Goal: Use online tool/utility: Utilize a website feature to perform a specific function

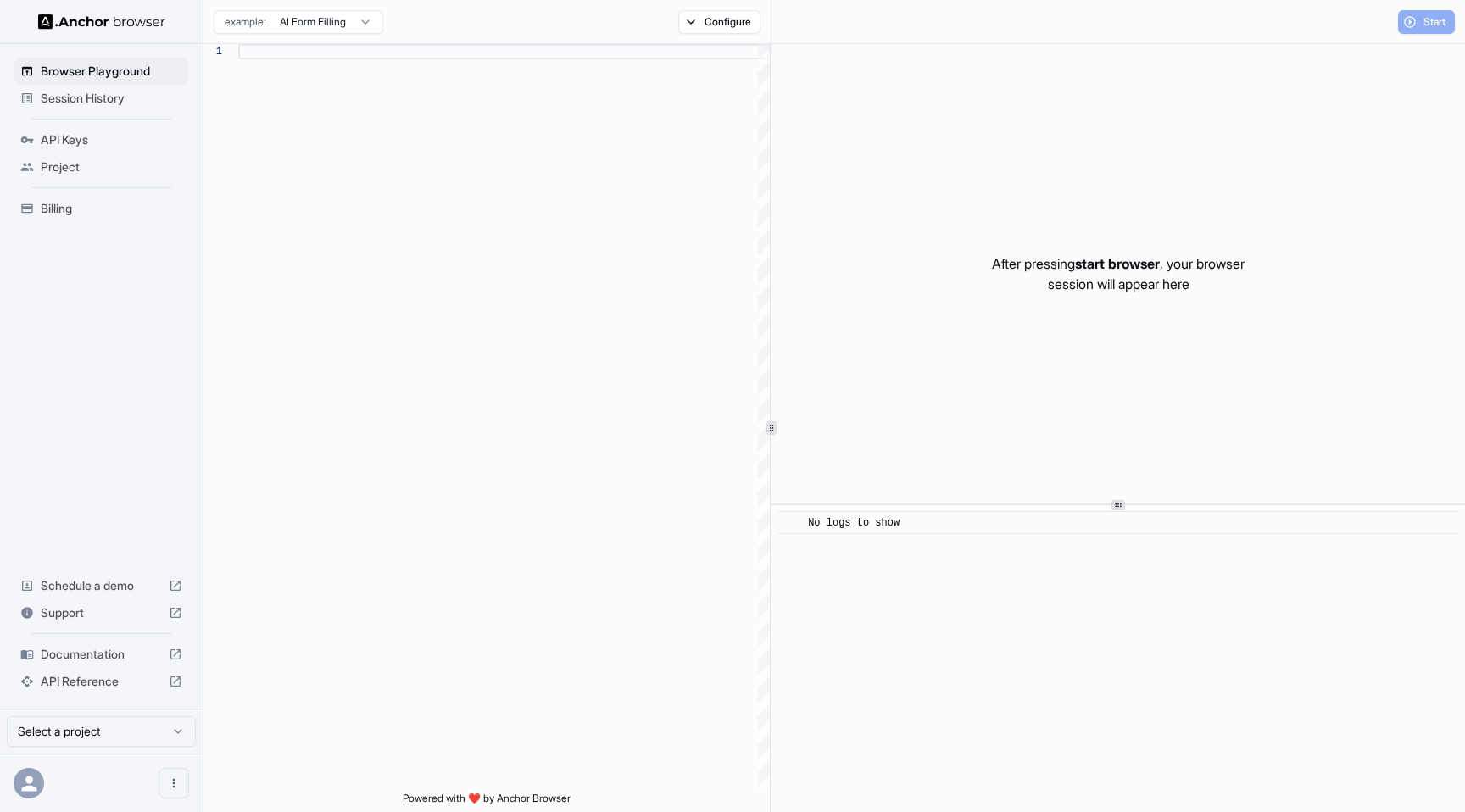
scroll to position [153, 0]
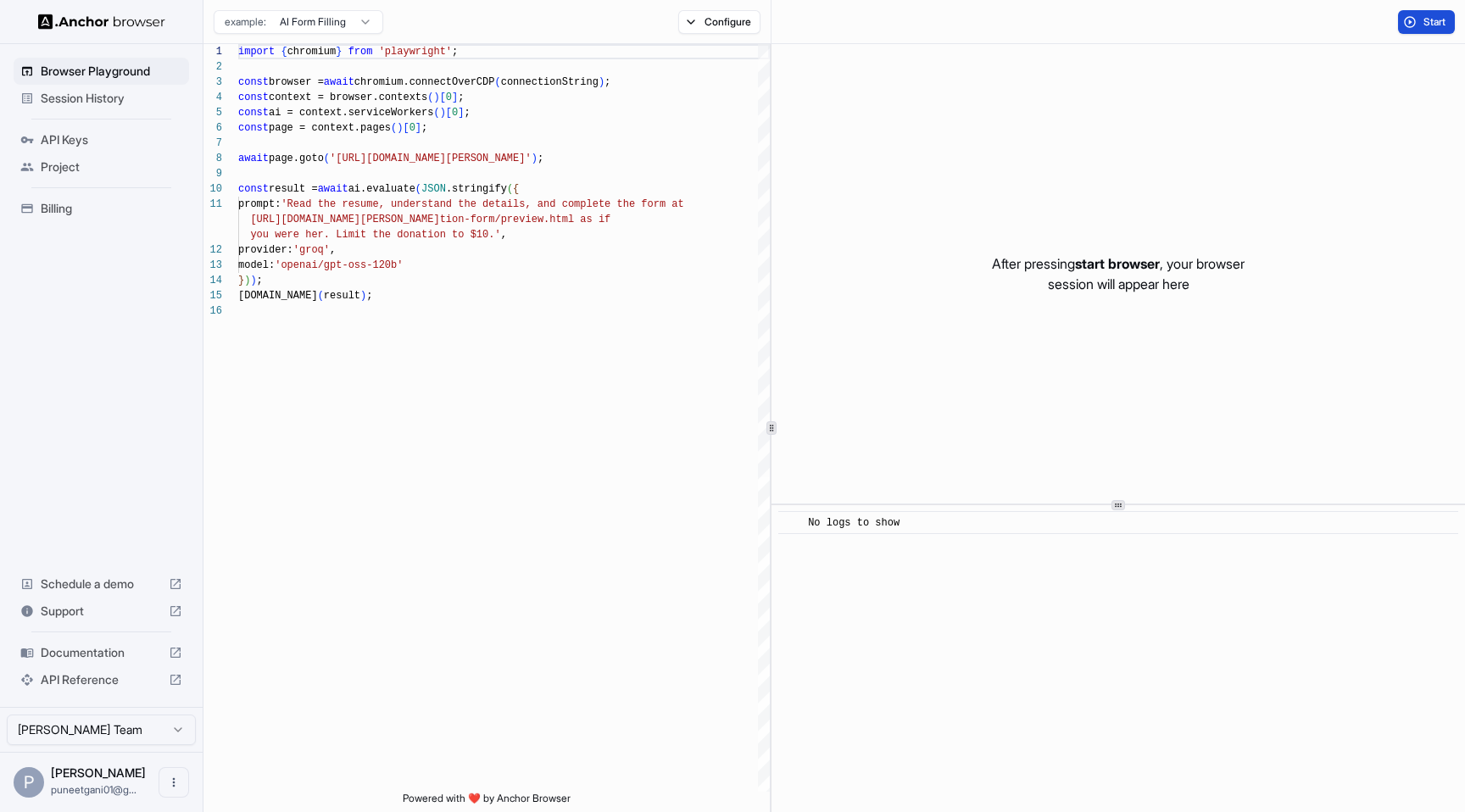
click at [1432, 18] on span "Start" at bounding box center [1436, 22] width 24 height 14
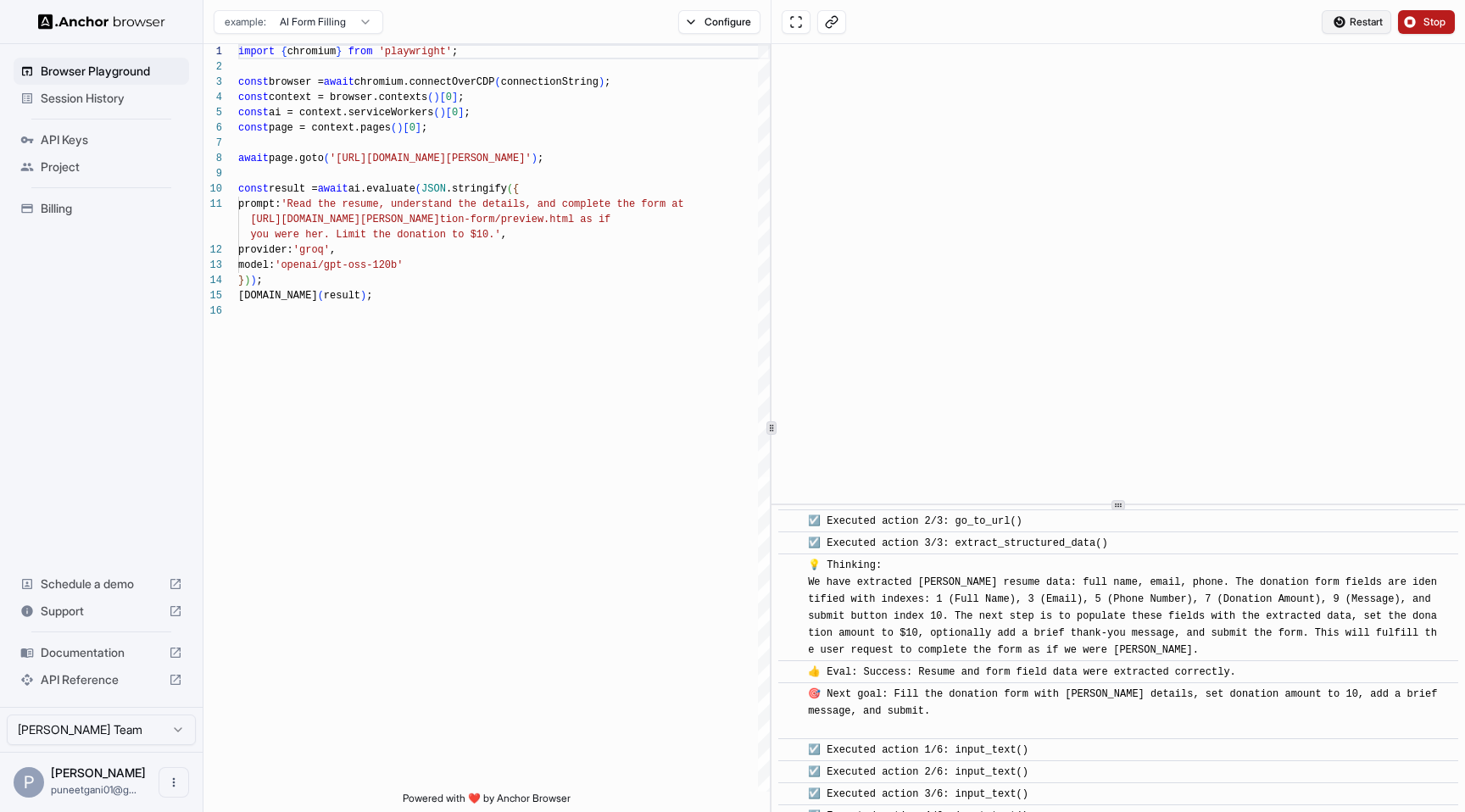
scroll to position [452, 0]
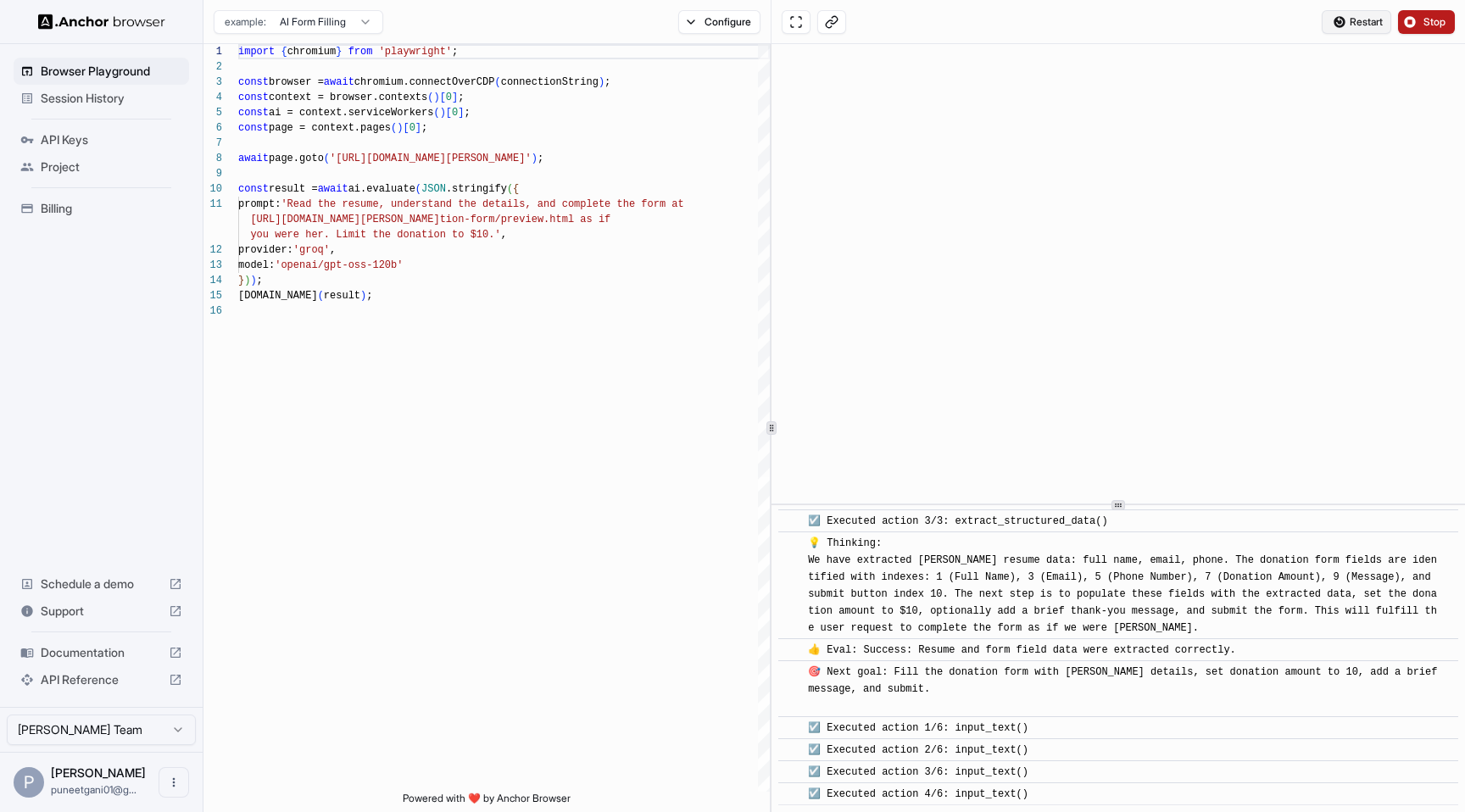
click at [1355, 22] on span "Restart" at bounding box center [1367, 22] width 33 height 14
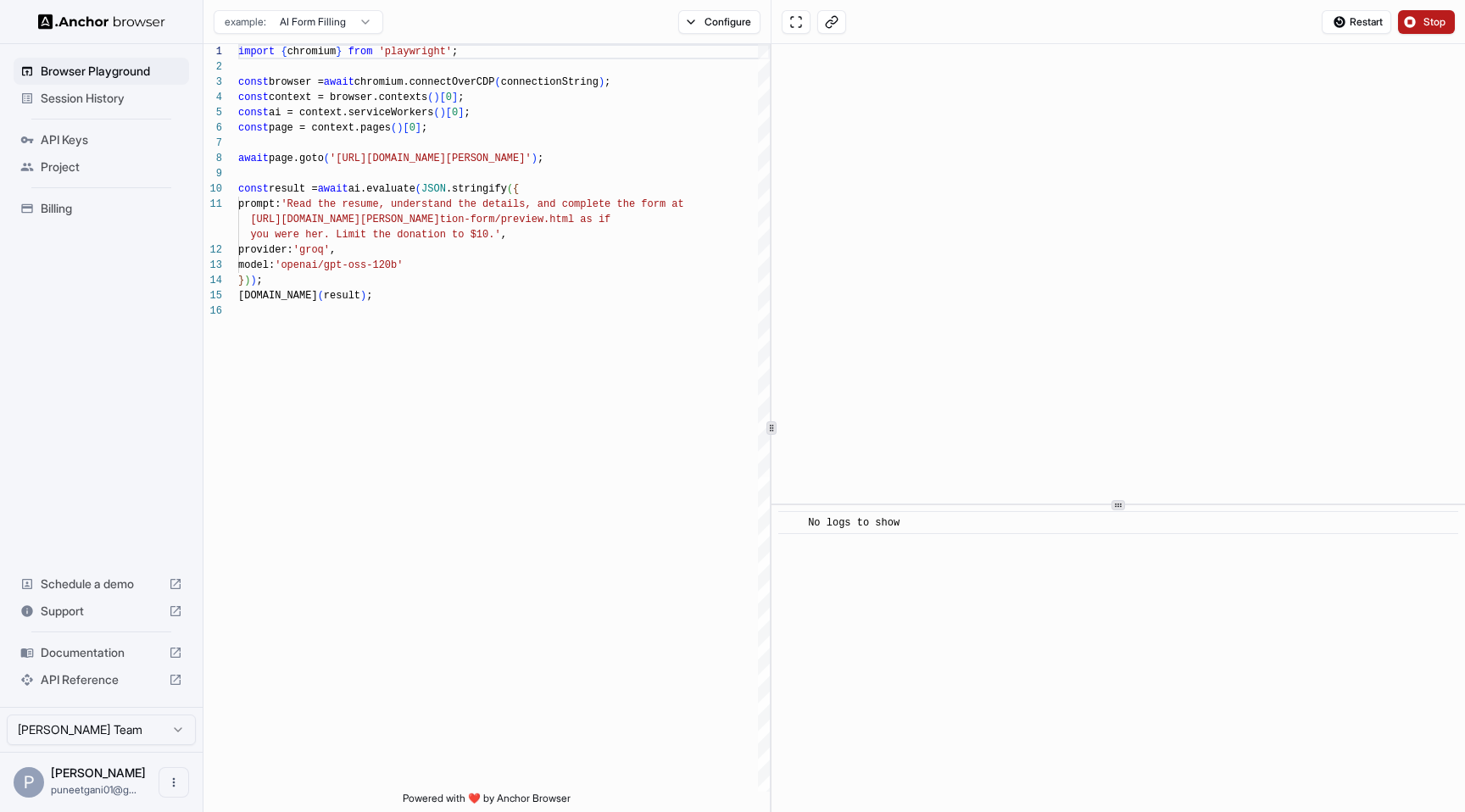
click at [1428, 10] on button "Stop" at bounding box center [1426, 22] width 57 height 24
click at [351, 21] on html "Browser Playground Session History API Keys Project Billing Schedule a demo Sup…" at bounding box center [732, 406] width 1465 height 812
click at [93, 97] on span "Session History" at bounding box center [111, 98] width 142 height 17
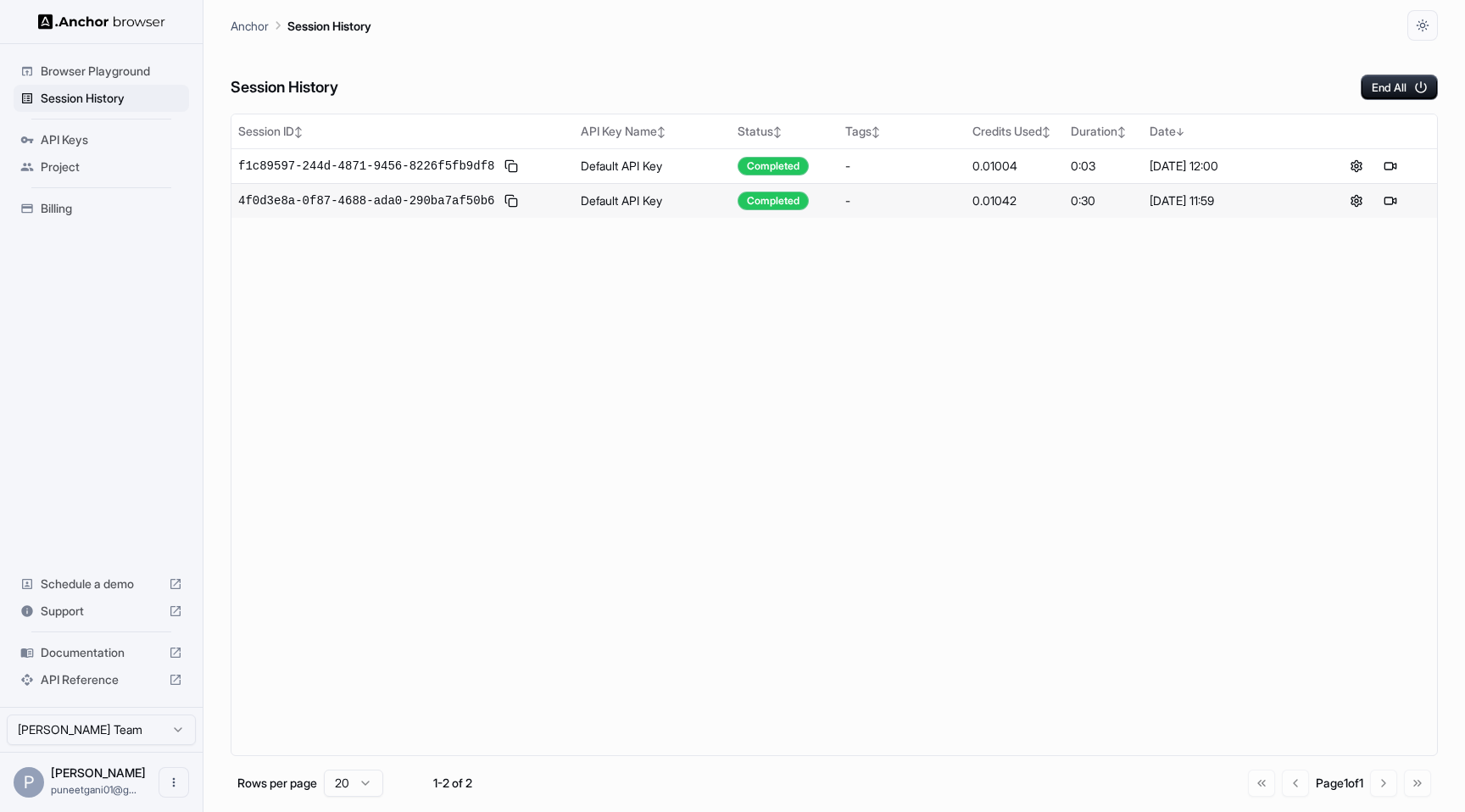
click at [81, 63] on span "Browser Playground" at bounding box center [111, 71] width 142 height 17
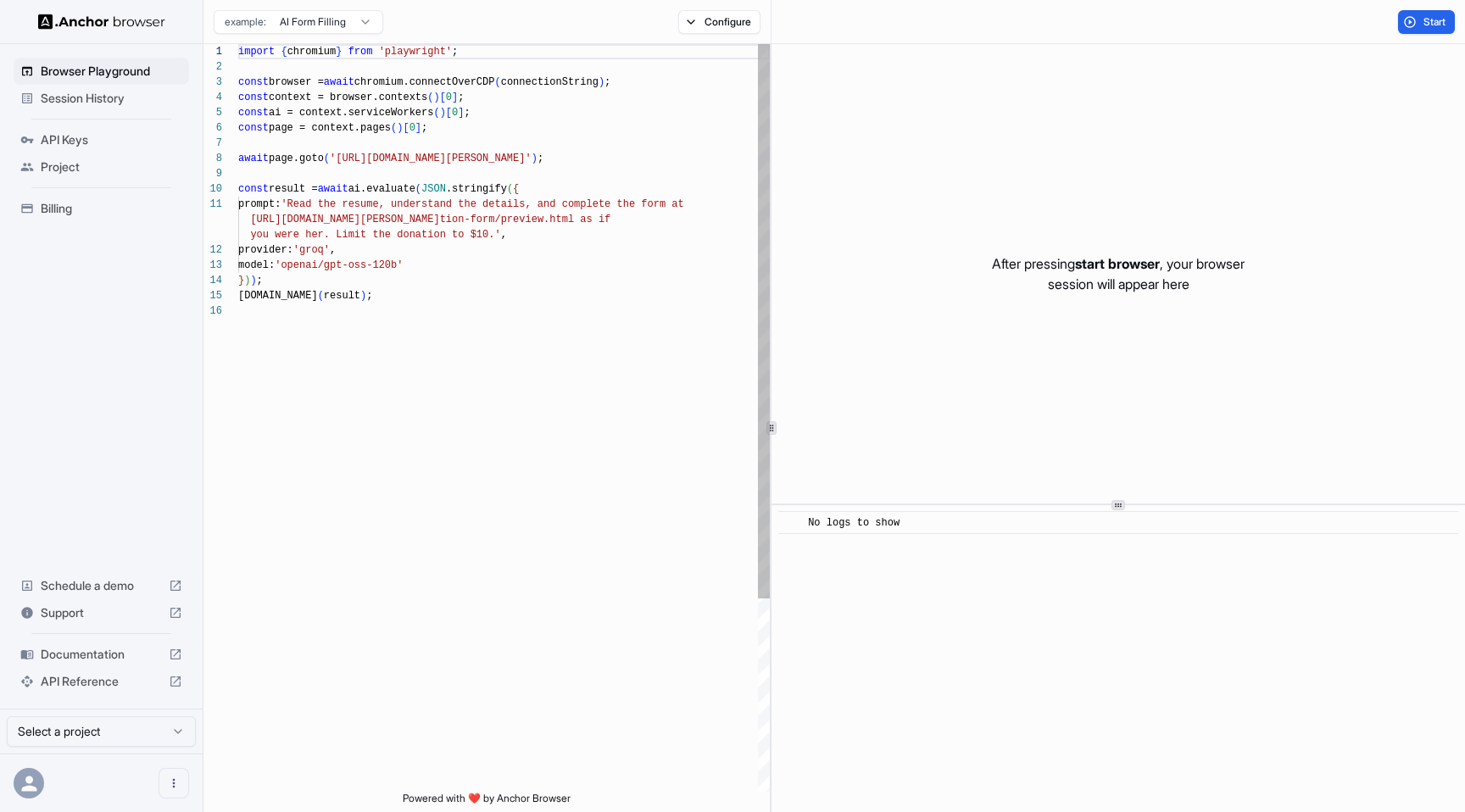
scroll to position [153, 0]
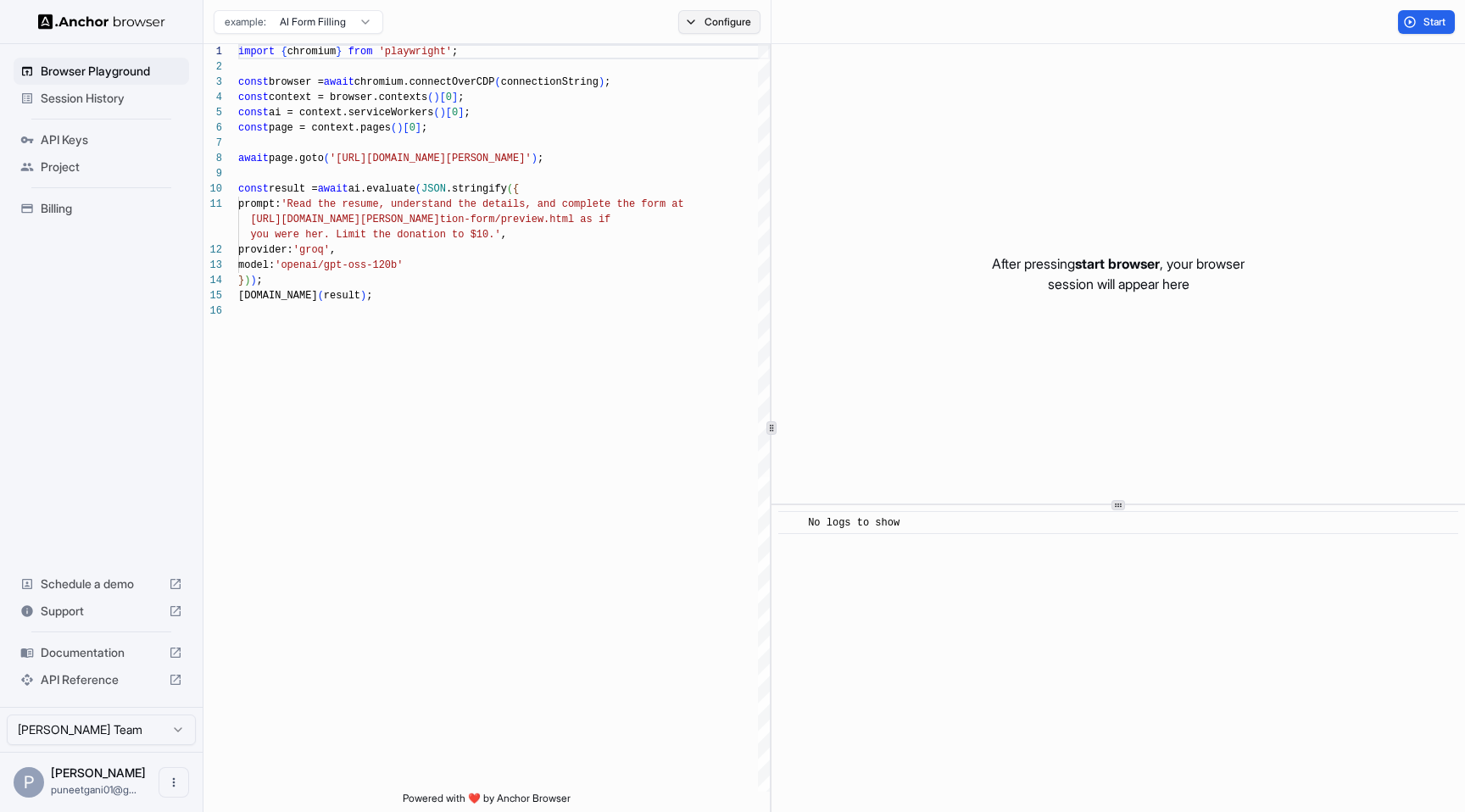
click at [692, 24] on button "Configure" at bounding box center [719, 22] width 82 height 24
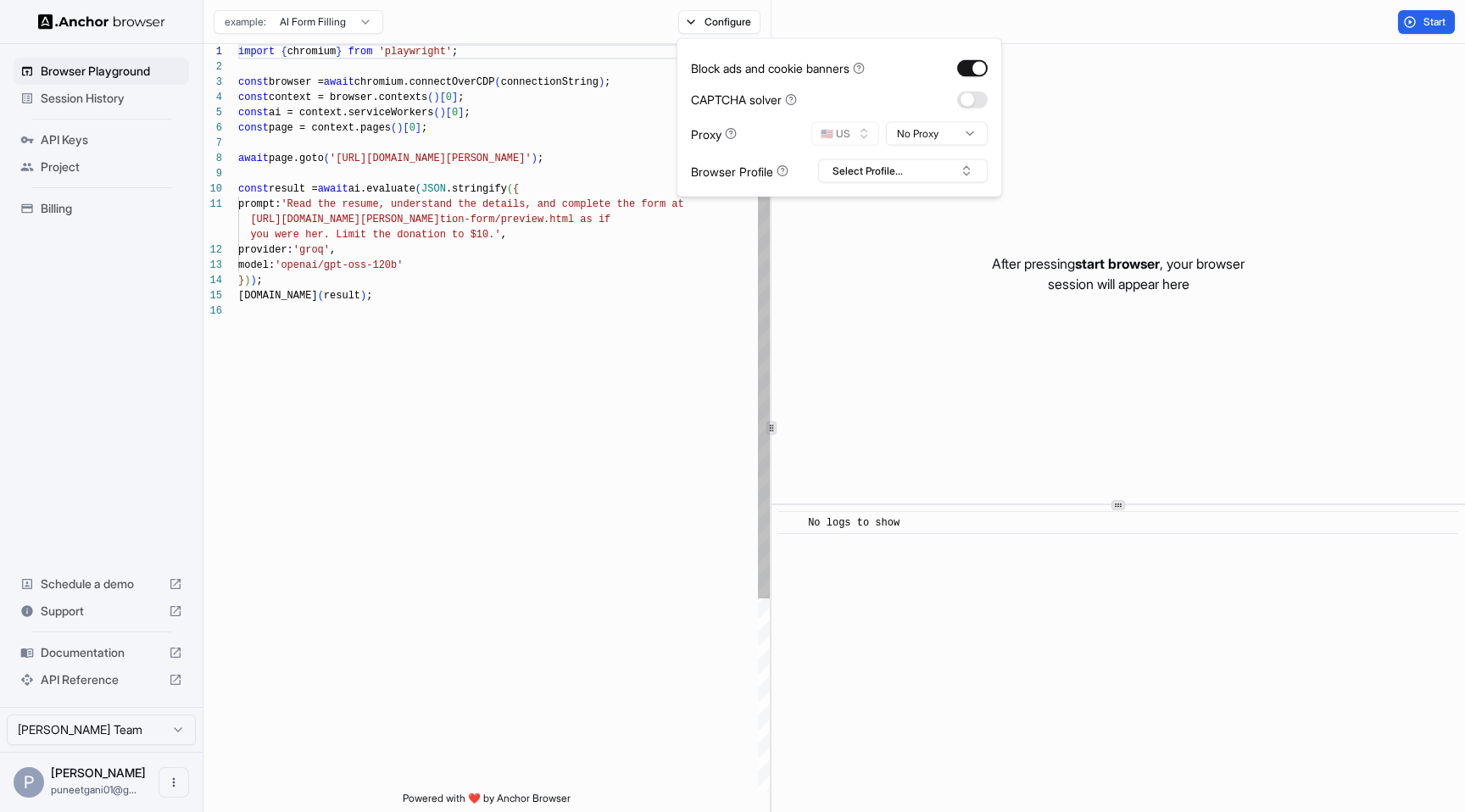
click at [546, 139] on div "import { chromium } from 'playwright' ; const browser = await chromium.connectO…" at bounding box center [504, 547] width 532 height 1007
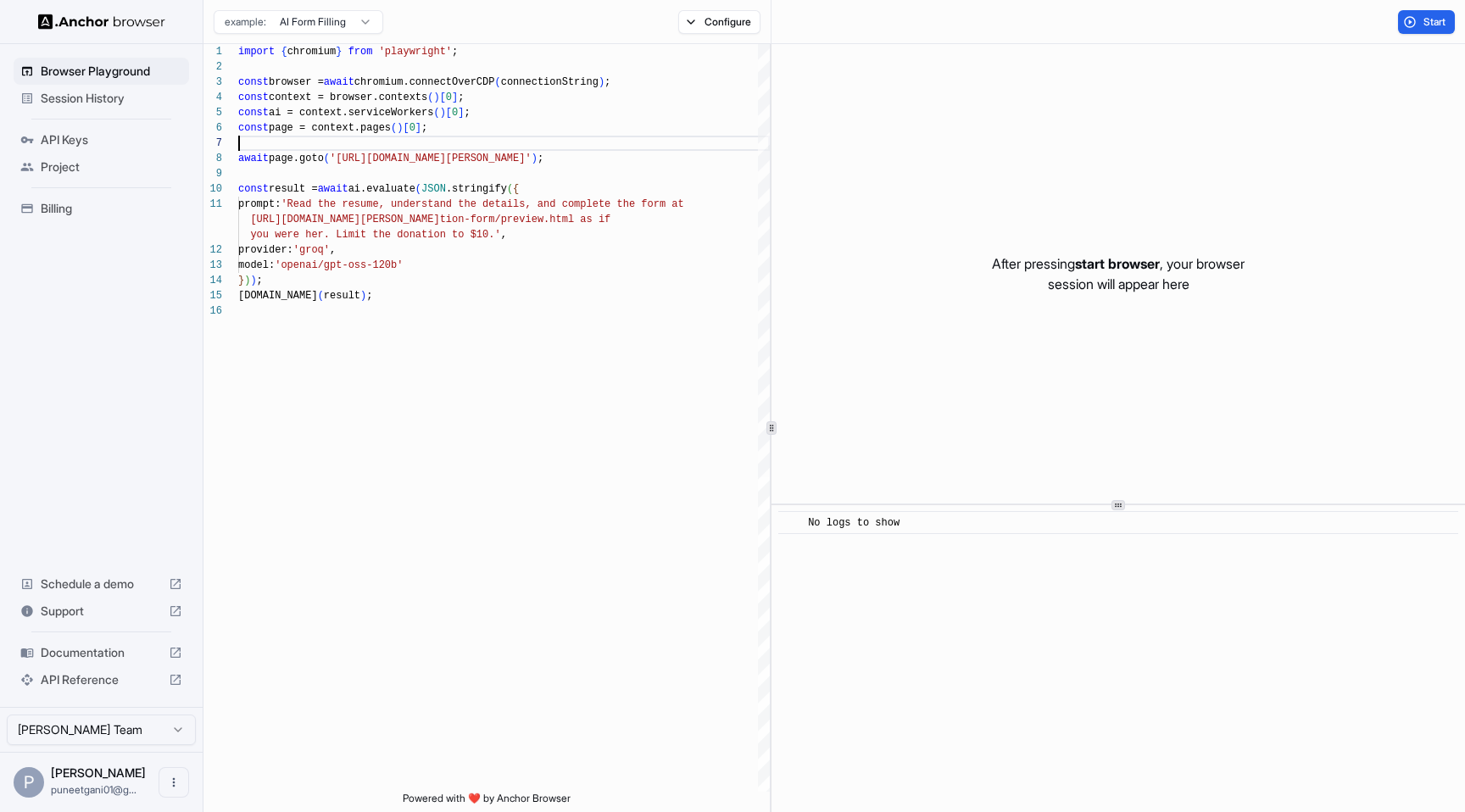
click at [338, 20] on html "Browser Playground Session History API Keys Project Billing Schedule a demo Sup…" at bounding box center [732, 406] width 1465 height 812
click at [1416, 20] on button "Start" at bounding box center [1426, 22] width 57 height 24
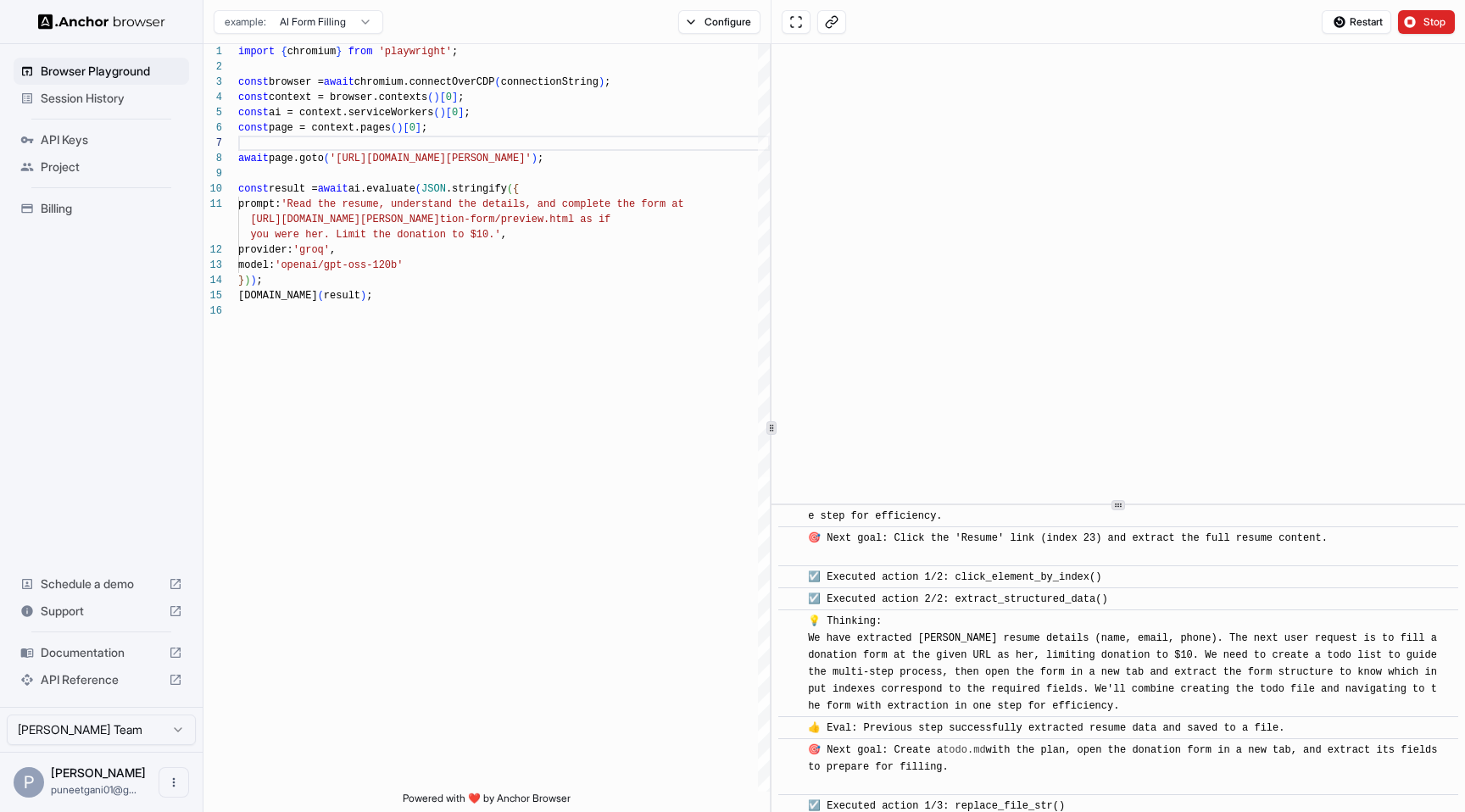
scroll to position [0, 0]
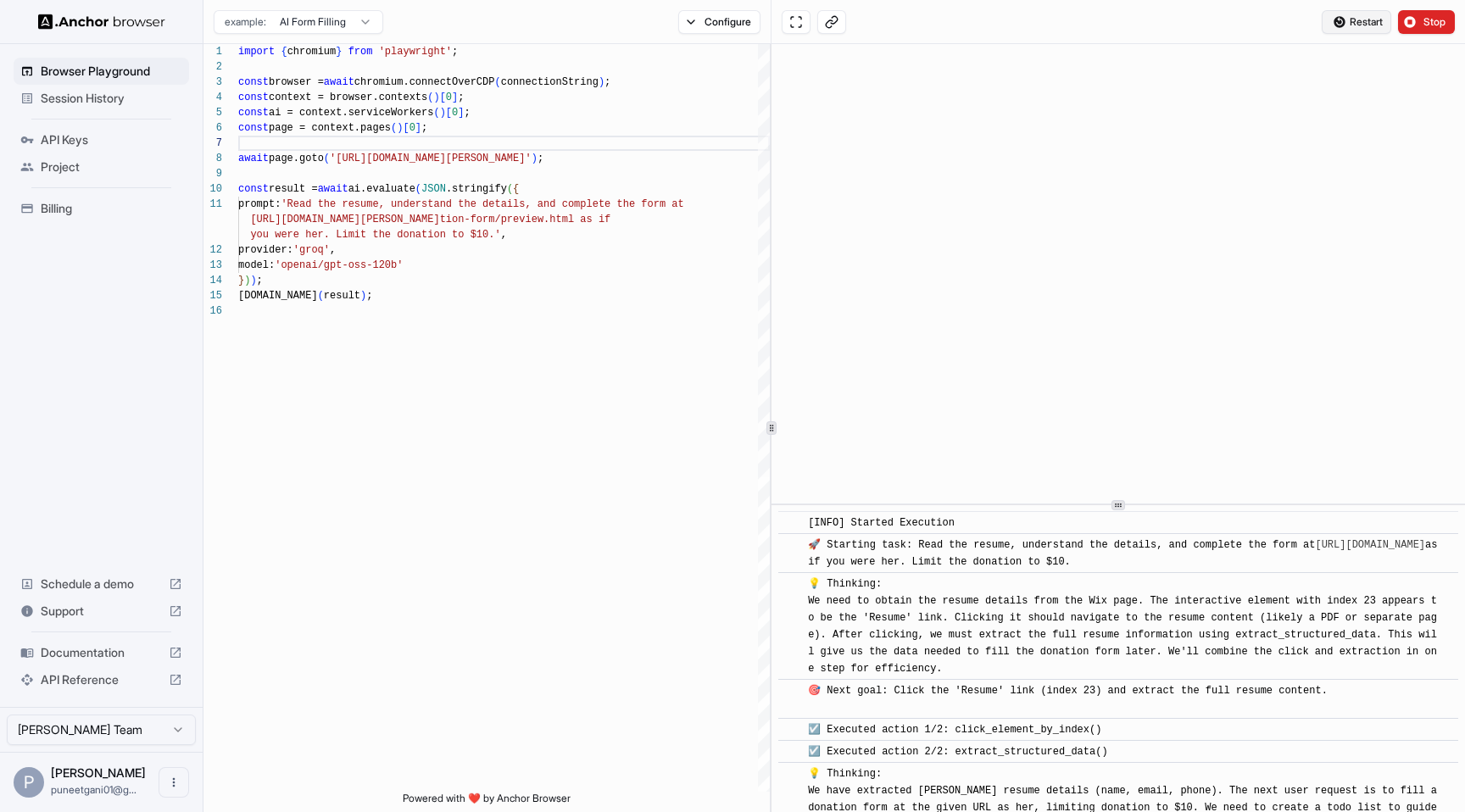
click at [1368, 17] on span "Restart" at bounding box center [1367, 22] width 33 height 14
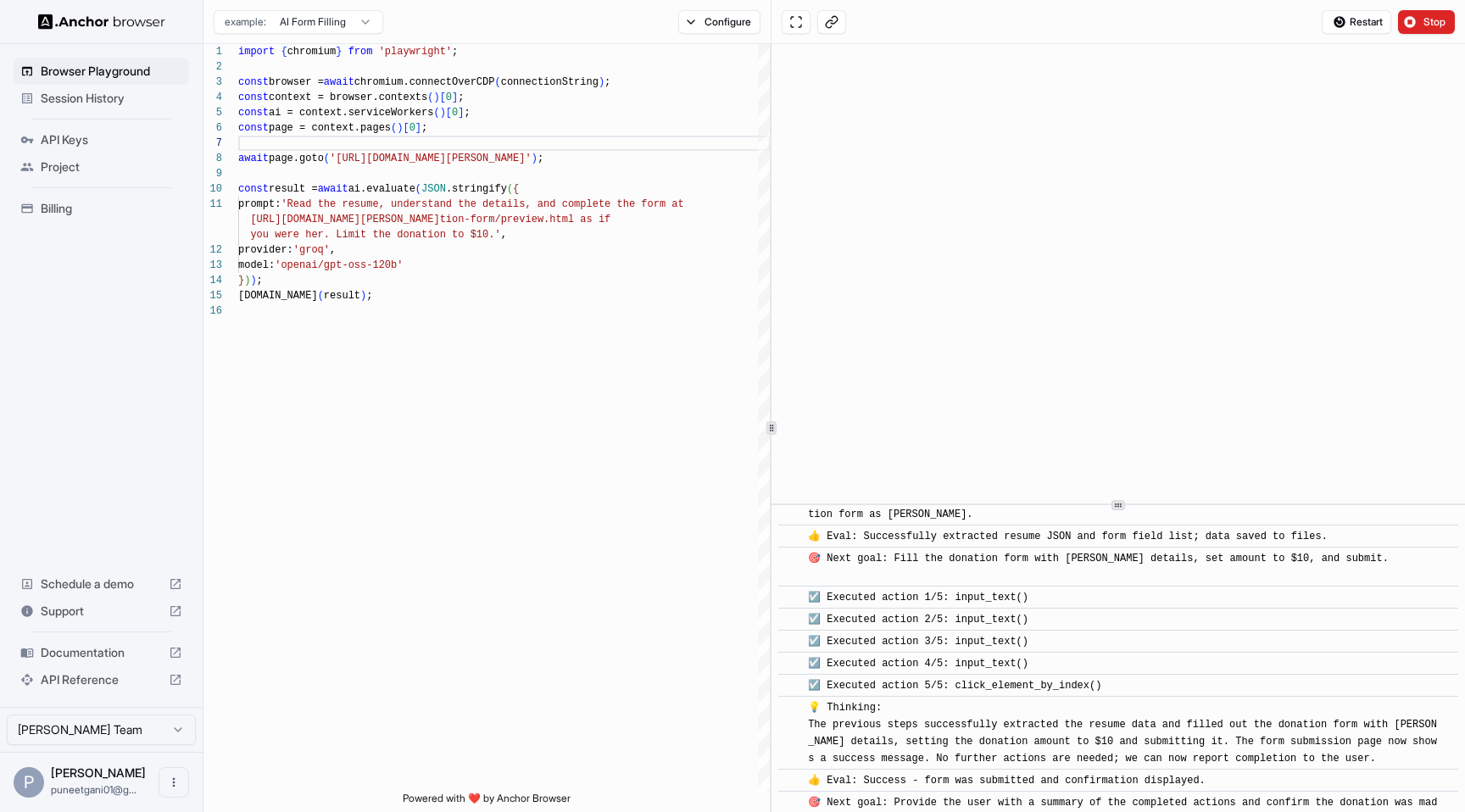
scroll to position [789, 0]
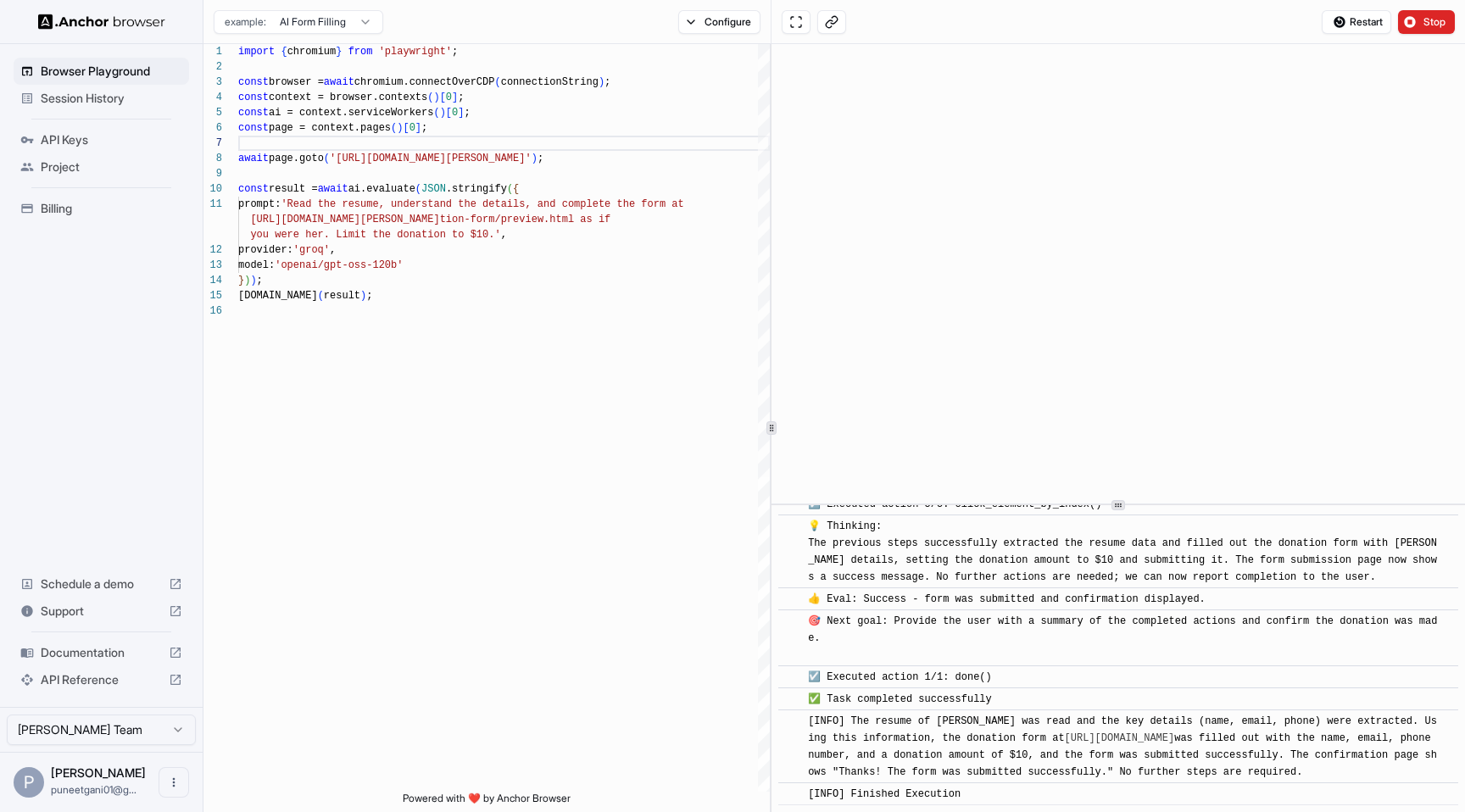
click at [307, 16] on html "Browser Playground Session History API Keys Project Billing Schedule a demo Sup…" at bounding box center [732, 406] width 1465 height 812
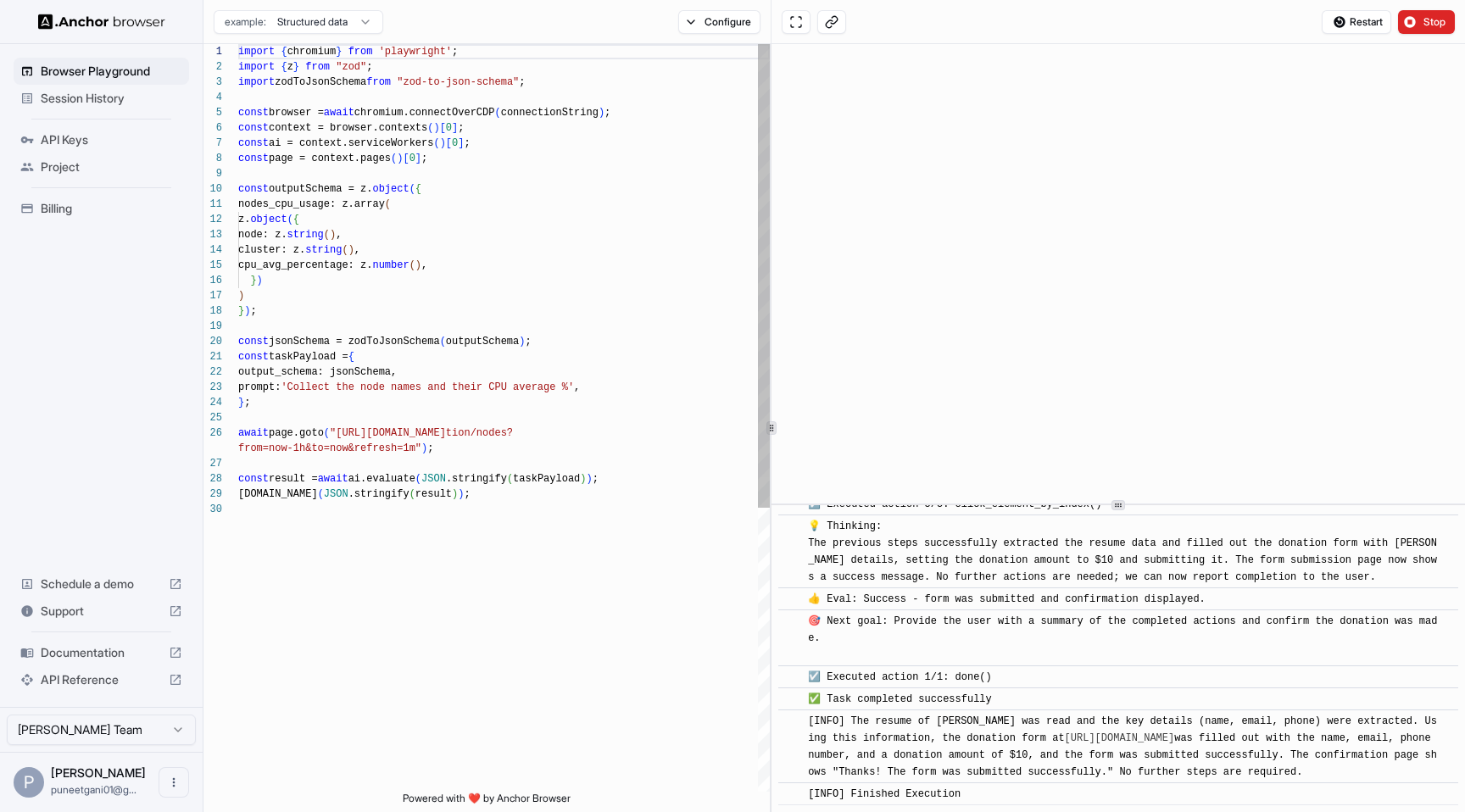
scroll to position [153, 0]
click at [321, 17] on html "Browser Playground Session History API Keys Project Billing Schedule a demo Sup…" at bounding box center [732, 406] width 1465 height 812
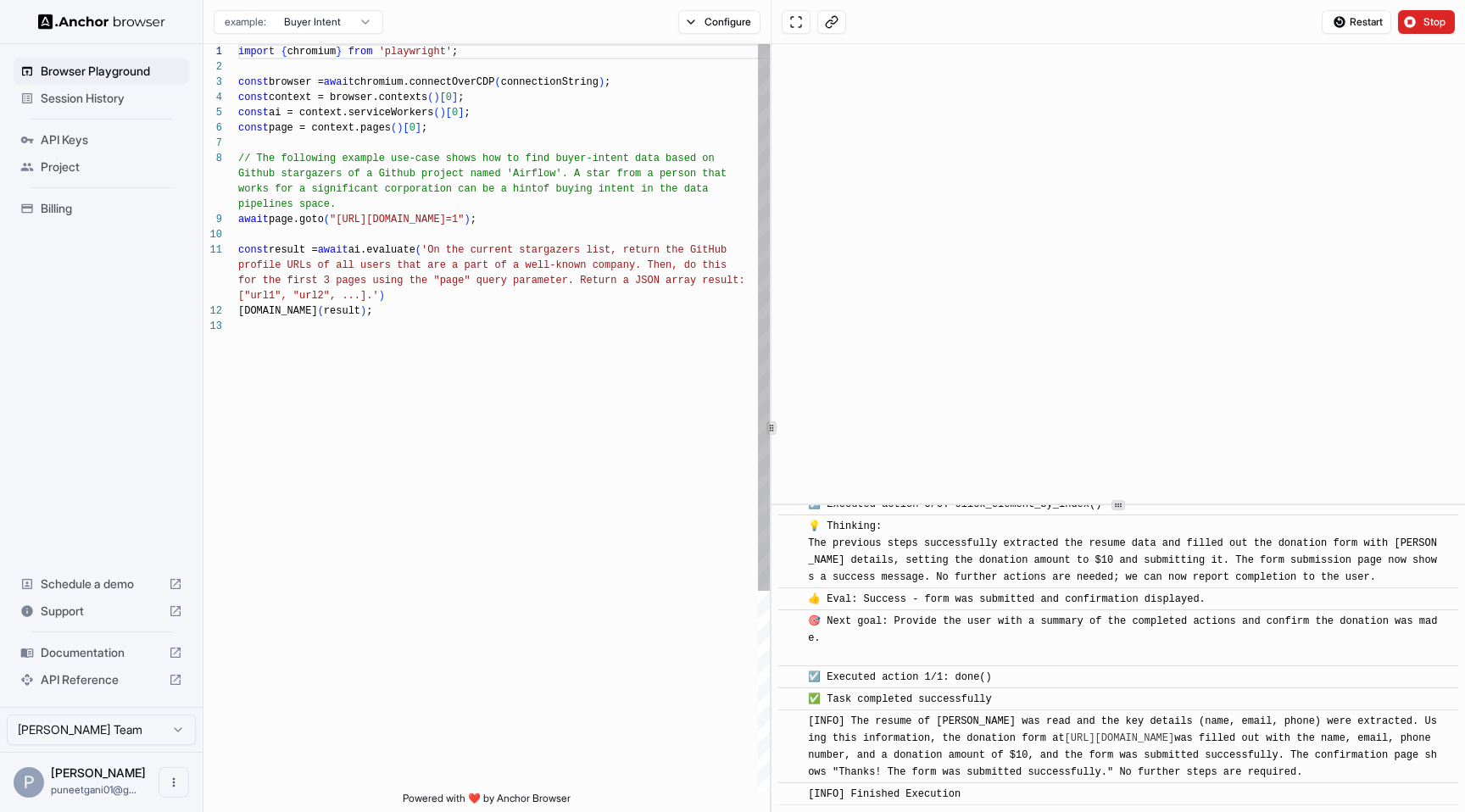
scroll to position [107, 0]
click at [838, 24] on button at bounding box center [831, 22] width 29 height 24
click at [658, 419] on div "import { chromium } from 'playwright' ; const browser = await chromium.connectO…" at bounding box center [504, 555] width 532 height 1023
type textarea "**********"
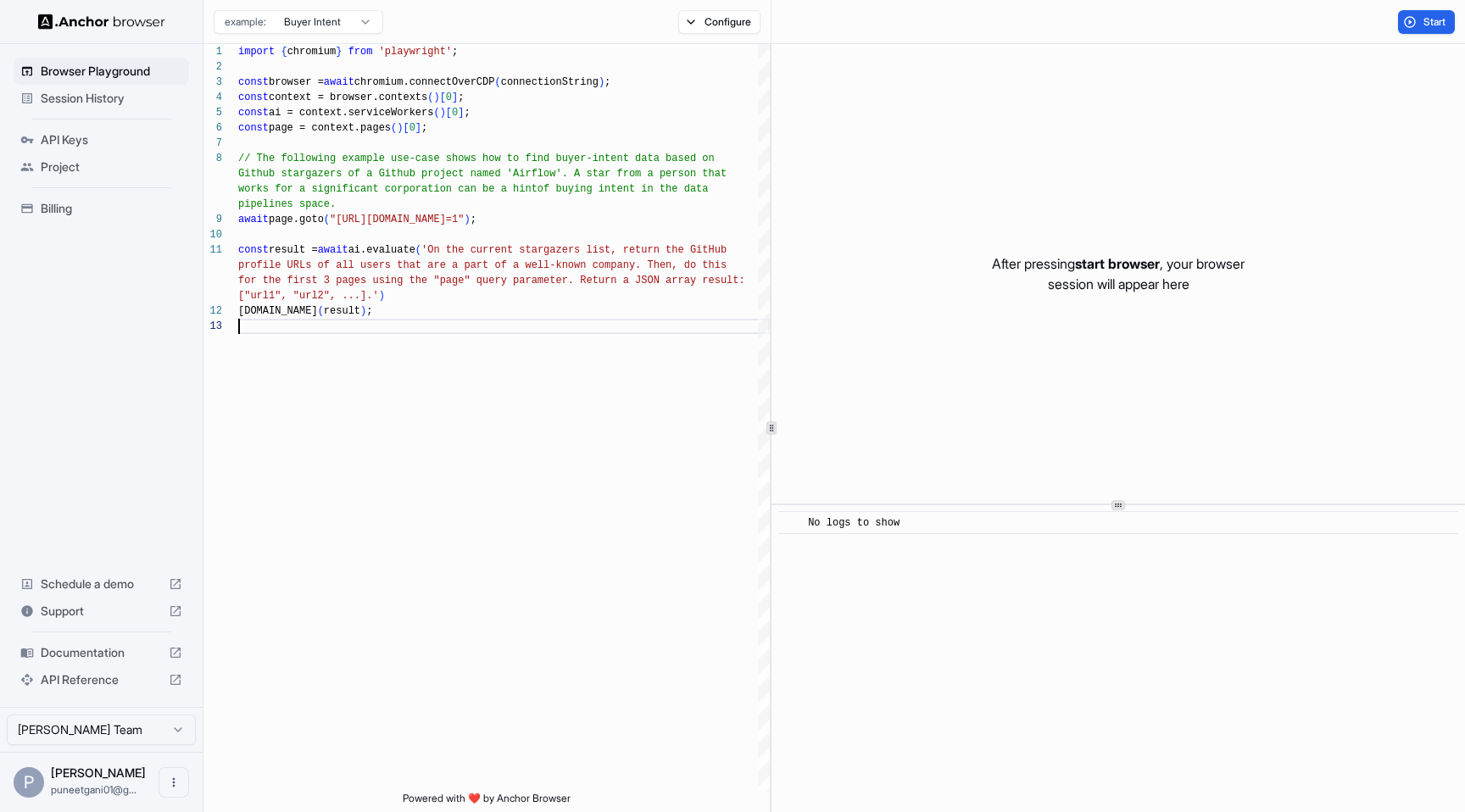
scroll to position [0, 0]
